Goal: Task Accomplishment & Management: Manage account settings

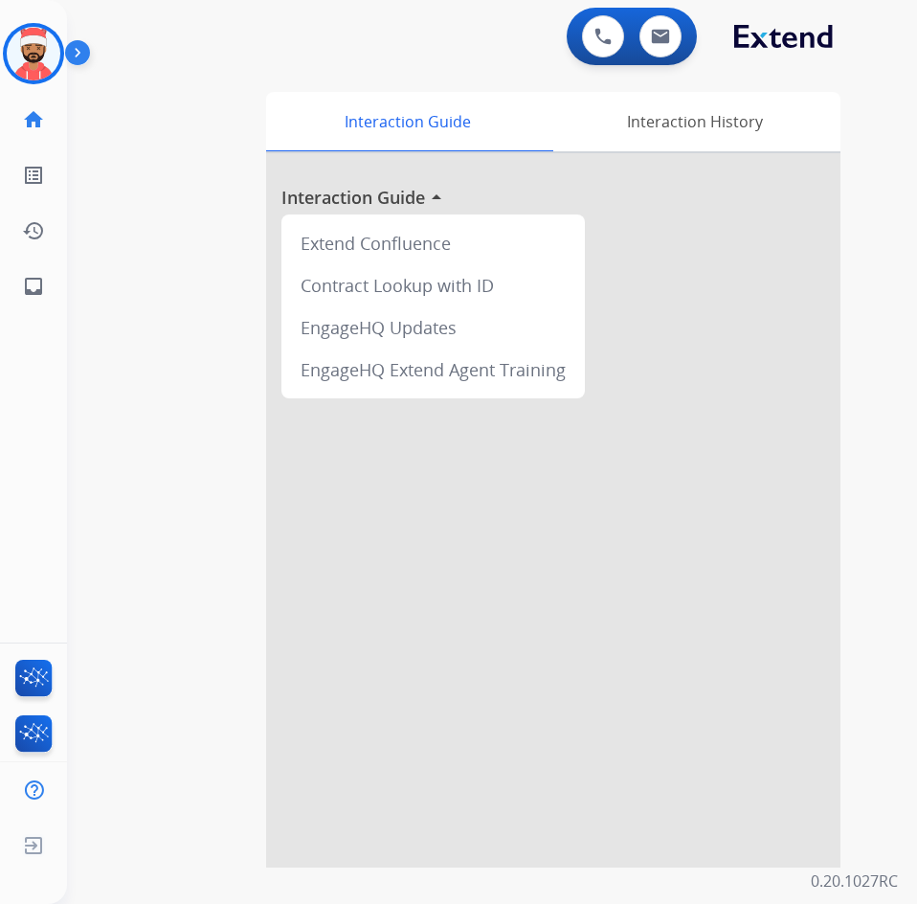
click at [41, 63] on img at bounding box center [34, 54] width 54 height 54
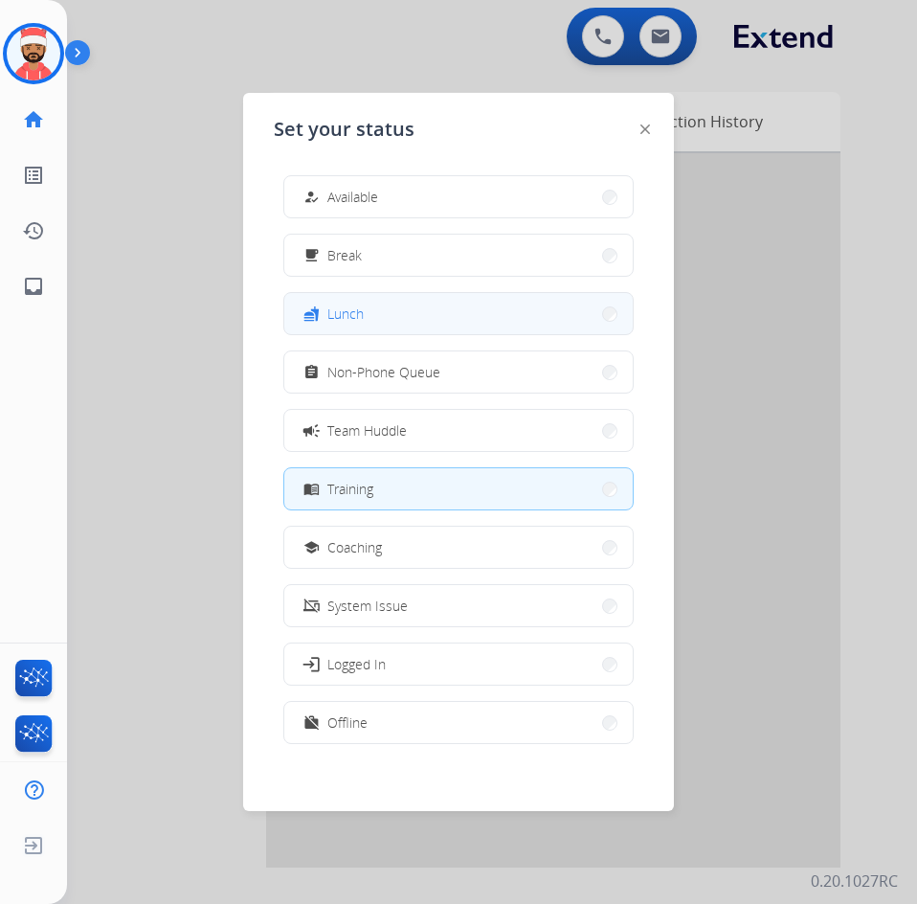
click at [419, 296] on button "fastfood Lunch" at bounding box center [458, 313] width 349 height 41
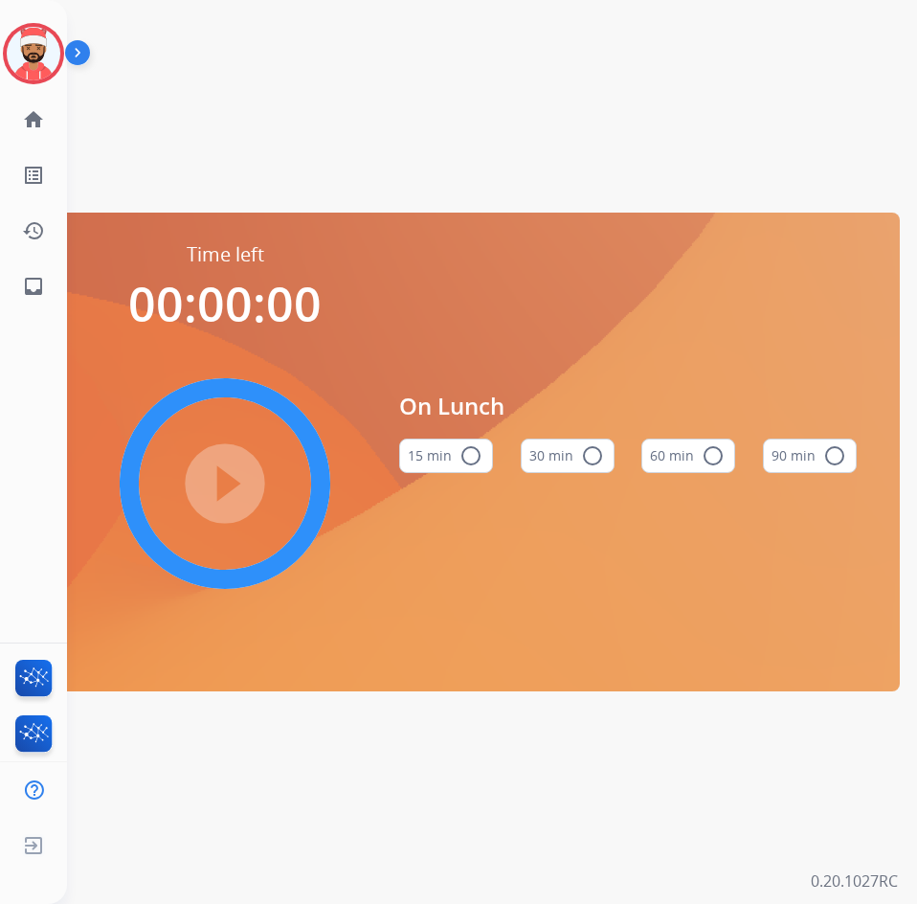
click at [600, 451] on mat-icon "radio_button_unchecked" at bounding box center [592, 455] width 23 height 23
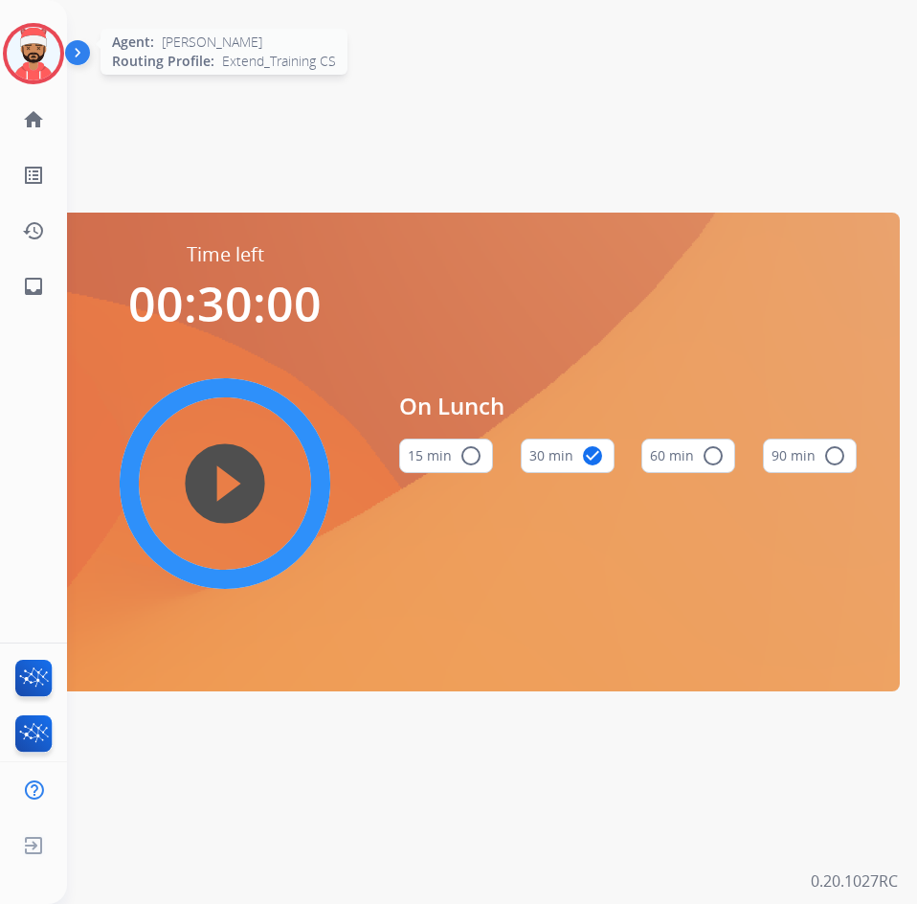
click at [24, 58] on img at bounding box center [34, 54] width 54 height 54
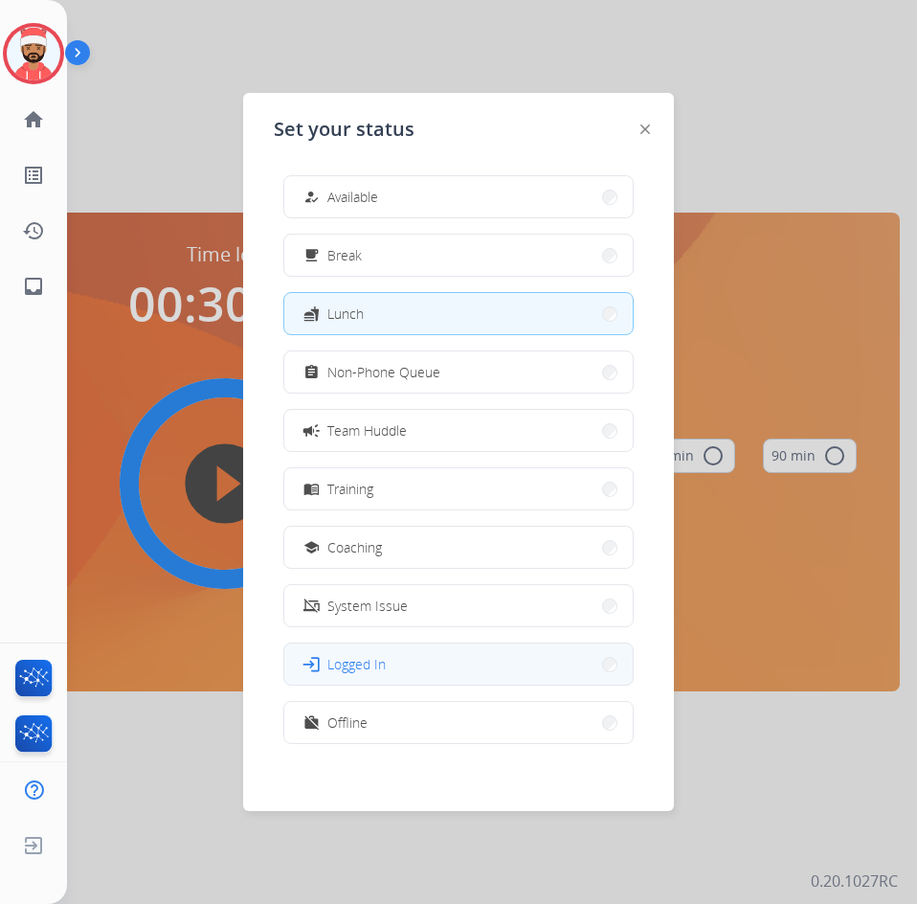
click at [356, 661] on span "Logged In" at bounding box center [357, 664] width 58 height 20
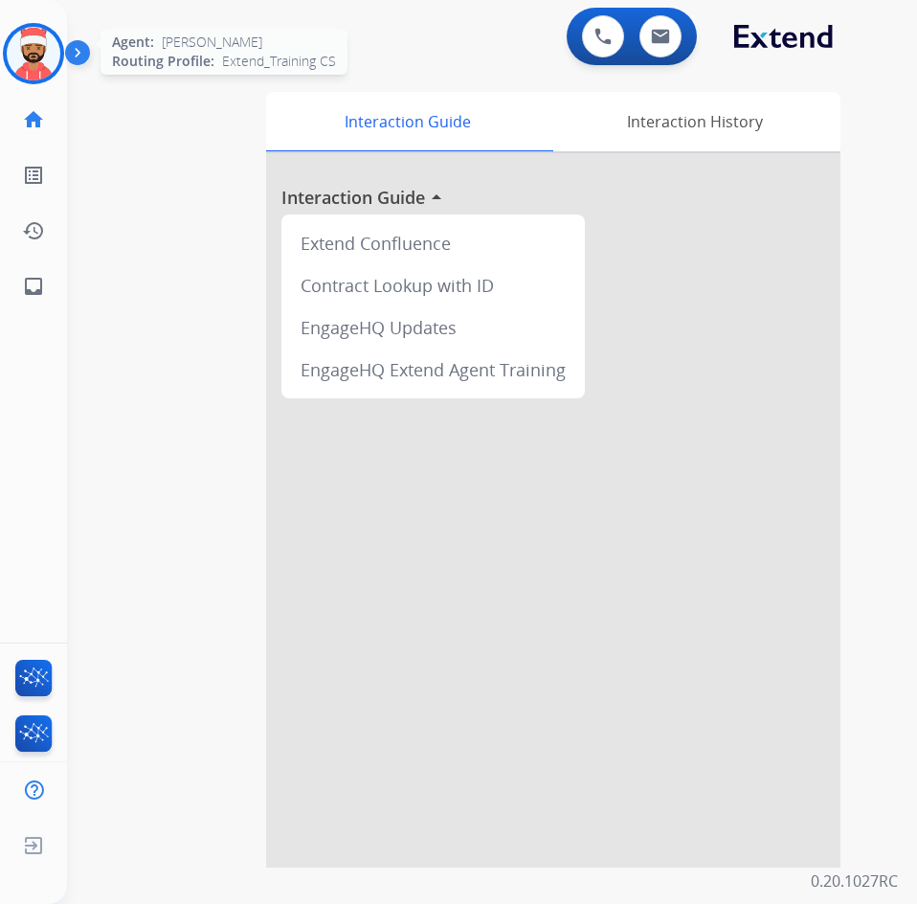
click at [22, 56] on img at bounding box center [34, 54] width 54 height 54
